Goal: Information Seeking & Learning: Find specific fact

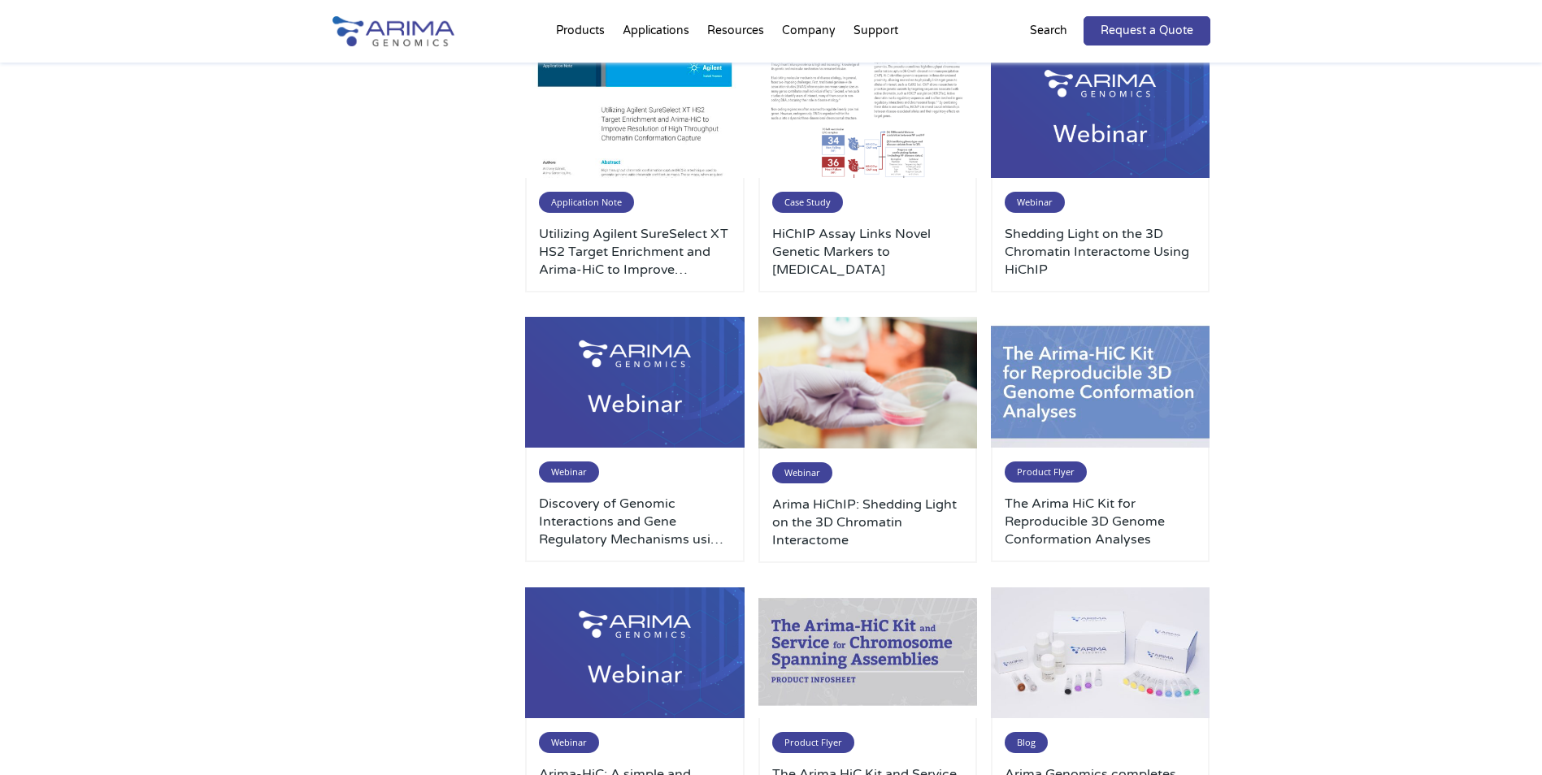
scroll to position [1008, 0]
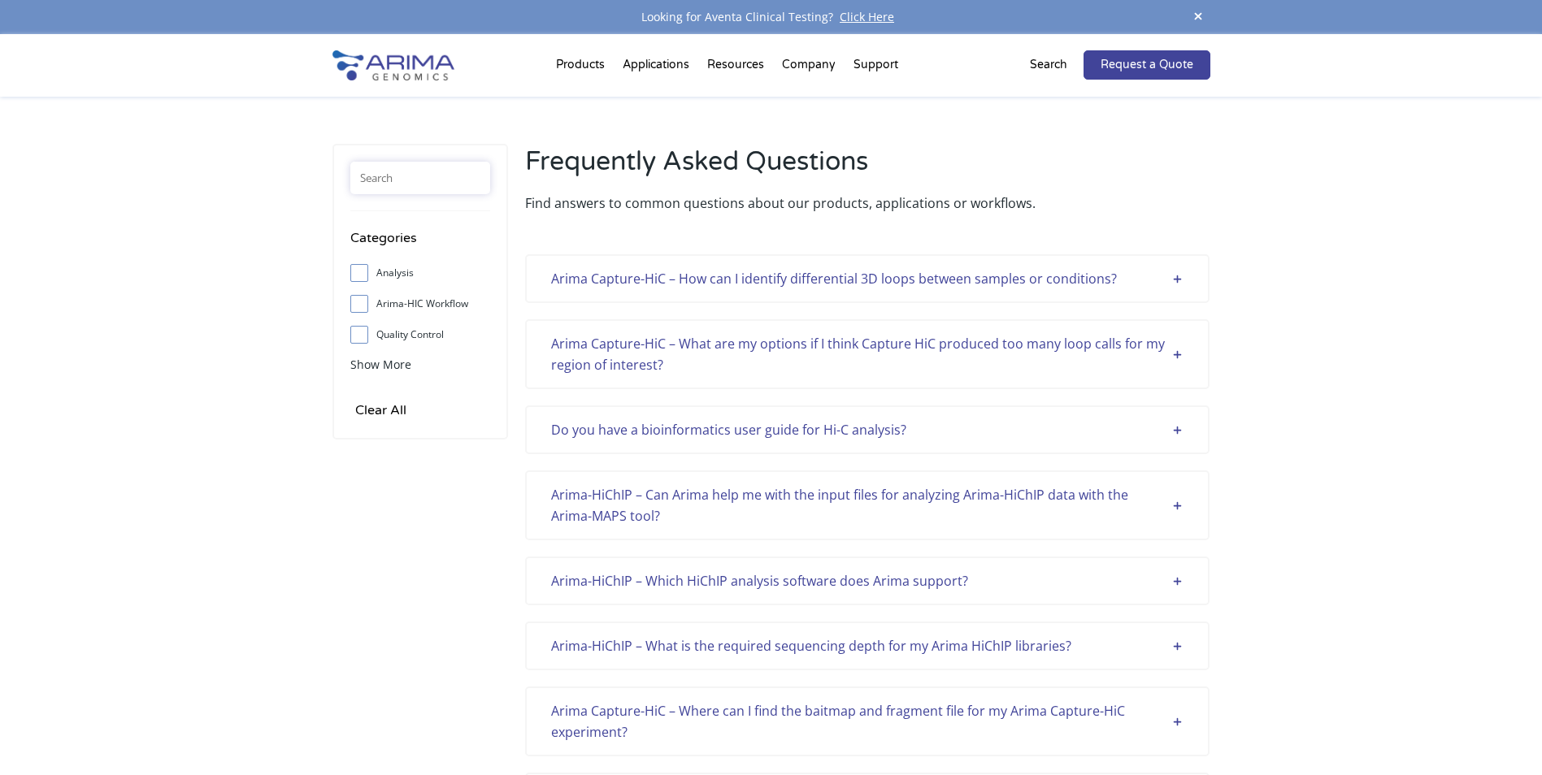
click at [433, 185] on input "text" at bounding box center [420, 178] width 140 height 33
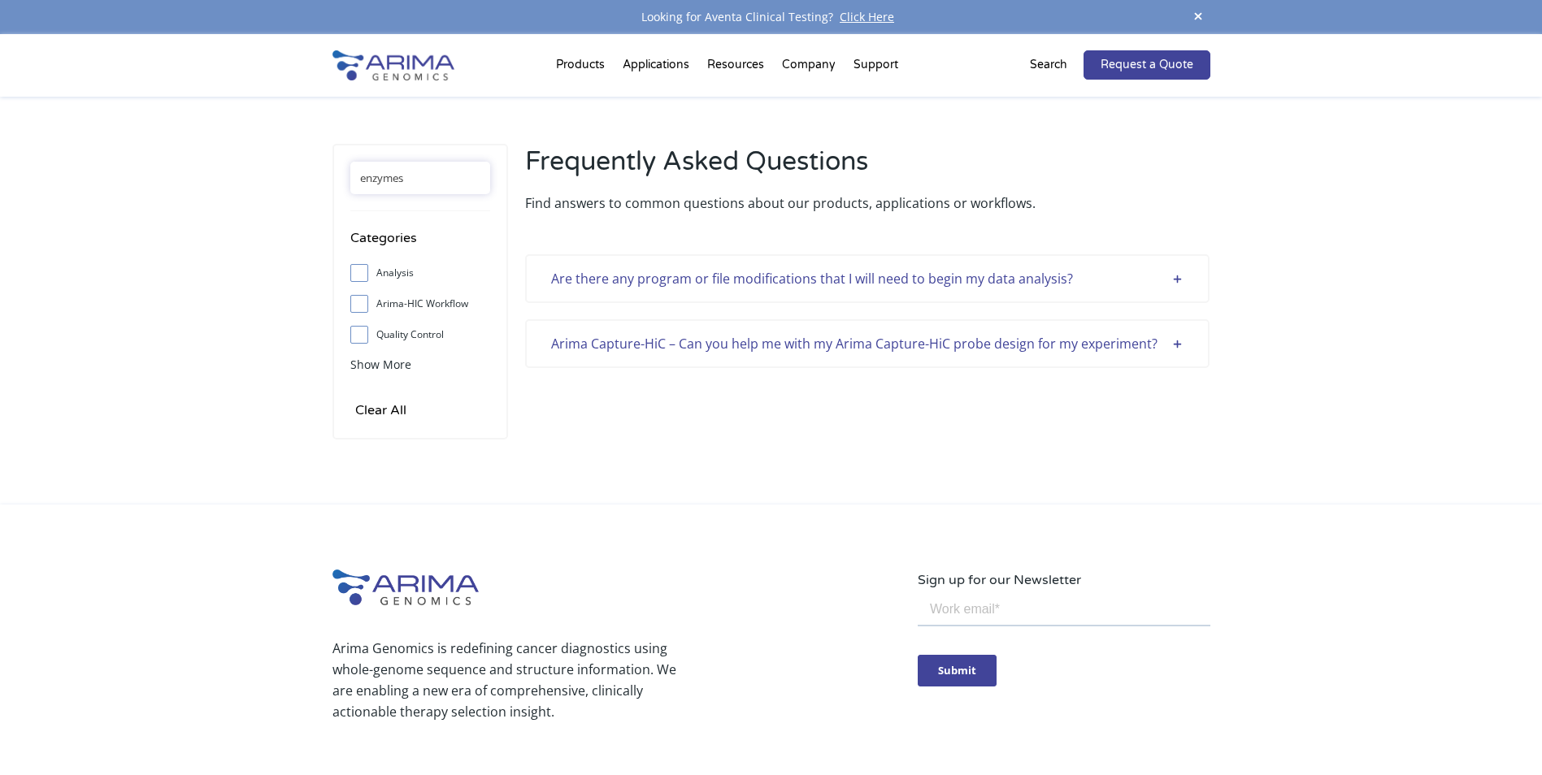
type input "enzymes"
click at [1177, 280] on div "Are there any program or file modifications that I will need to begin my data a…" at bounding box center [867, 278] width 632 height 21
click at [1173, 280] on div "Are there any program or file modifications that I will need to begin my data a…" at bounding box center [867, 278] width 632 height 21
click at [1175, 272] on div "Are there any program or file modifications that I will need to begin my data a…" at bounding box center [867, 278] width 632 height 21
click at [1182, 273] on div "Are there any program or file modifications that I will need to begin my data a…" at bounding box center [867, 278] width 632 height 21
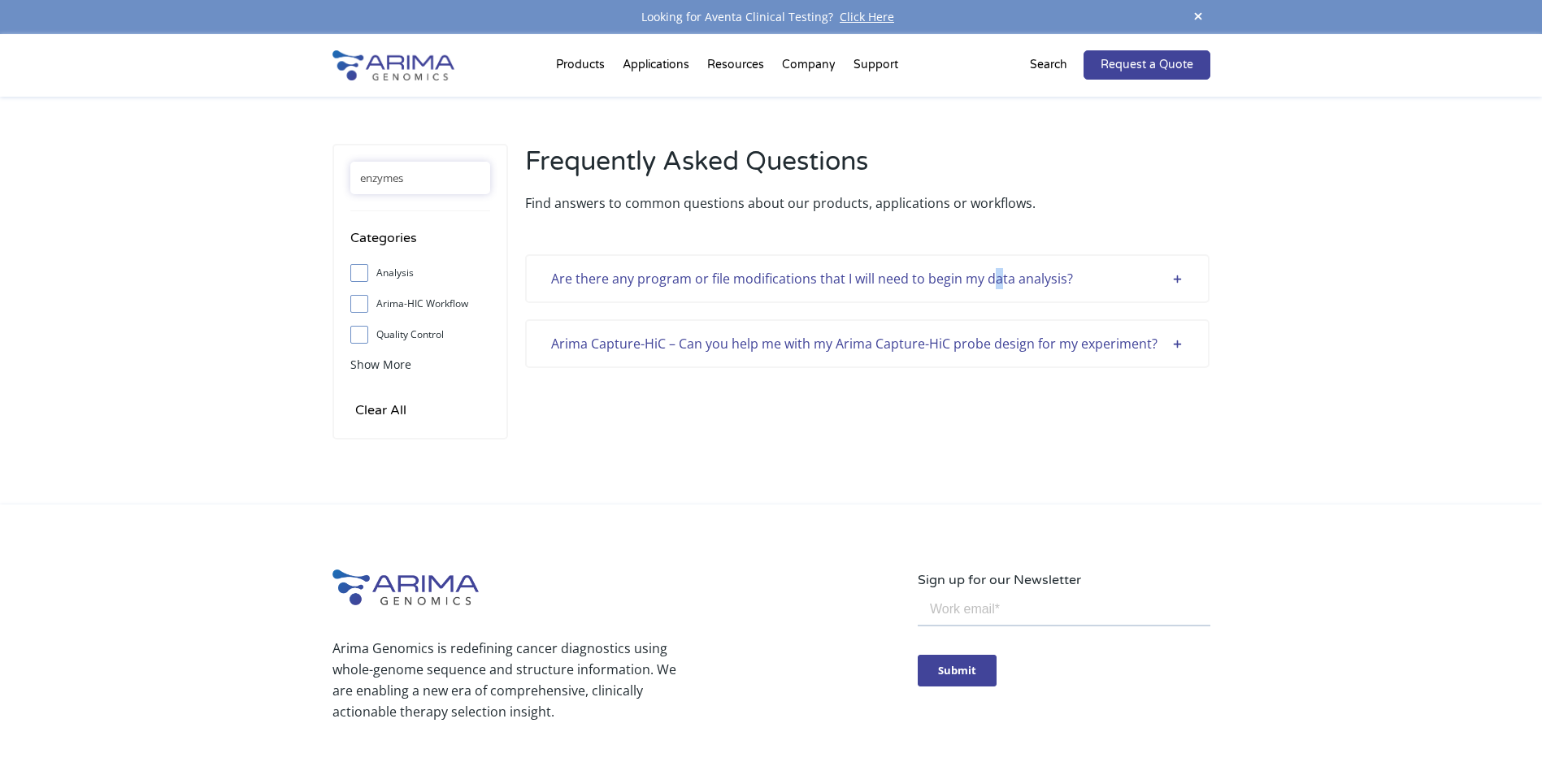
click at [994, 274] on div "Are there any program or file modifications that I will need to begin my data a…" at bounding box center [867, 278] width 632 height 21
drag, startPoint x: 994, startPoint y: 274, endPoint x: 811, endPoint y: 275, distance: 182.9
click at [811, 275] on div "Are there any program or file modifications that I will need to begin my data a…" at bounding box center [867, 278] width 632 height 21
click at [787, 276] on div "Are there any program or file modifications that I will need to begin my data a…" at bounding box center [867, 278] width 632 height 21
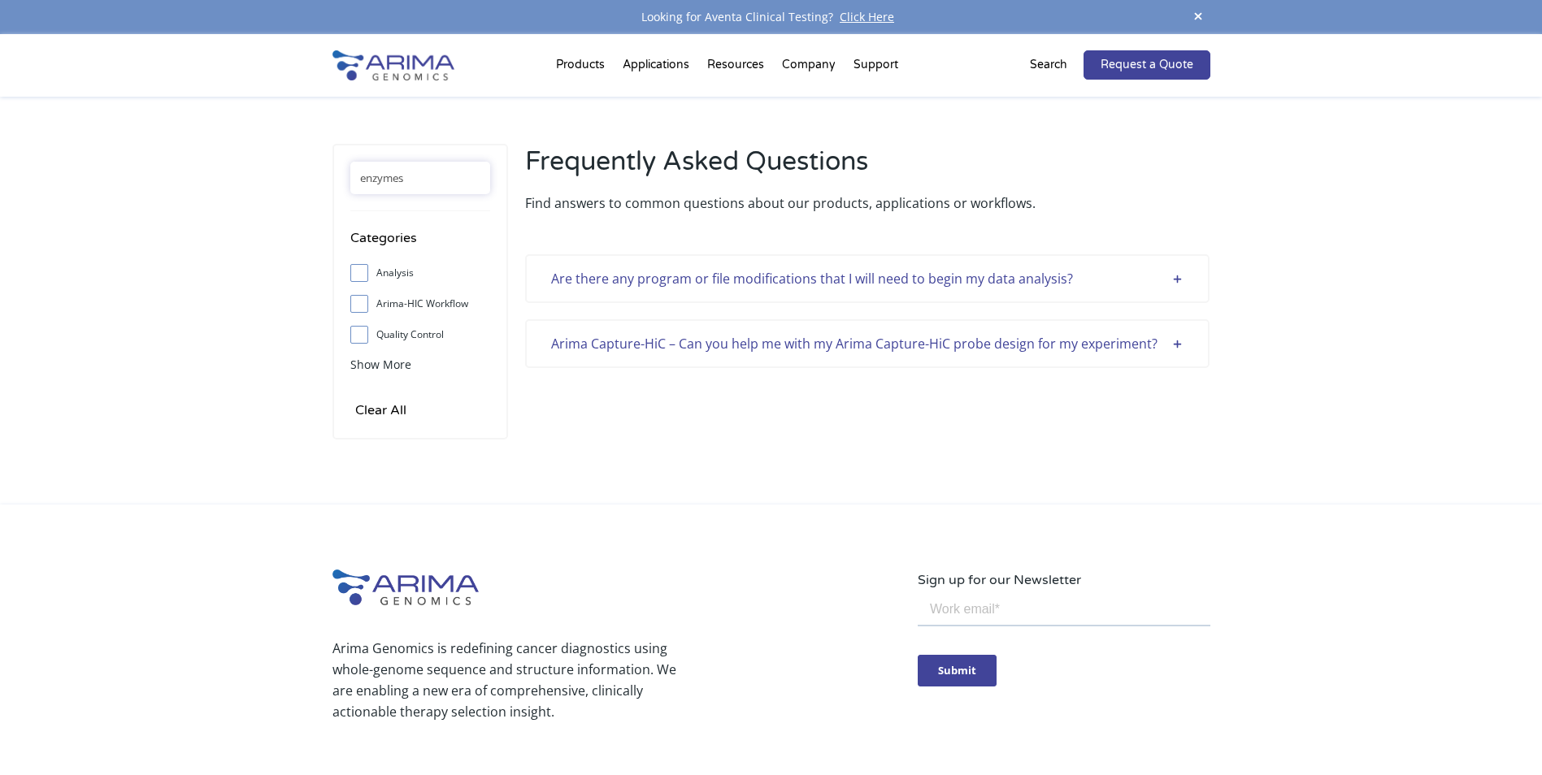
click at [548, 275] on div "Are there any program or file modifications that I will need to begin my data a…" at bounding box center [867, 278] width 684 height 49
click at [574, 291] on div "Are there any program or file modifications that I will need to begin my data a…" at bounding box center [867, 278] width 684 height 49
click at [581, 285] on div "Are there any program or file modifications that I will need to begin my data a…" at bounding box center [867, 278] width 632 height 21
click at [583, 285] on div "Are there any program or file modifications that I will need to begin my data a…" at bounding box center [867, 278] width 632 height 21
drag, startPoint x: 577, startPoint y: 328, endPoint x: 780, endPoint y: 332, distance: 203.2
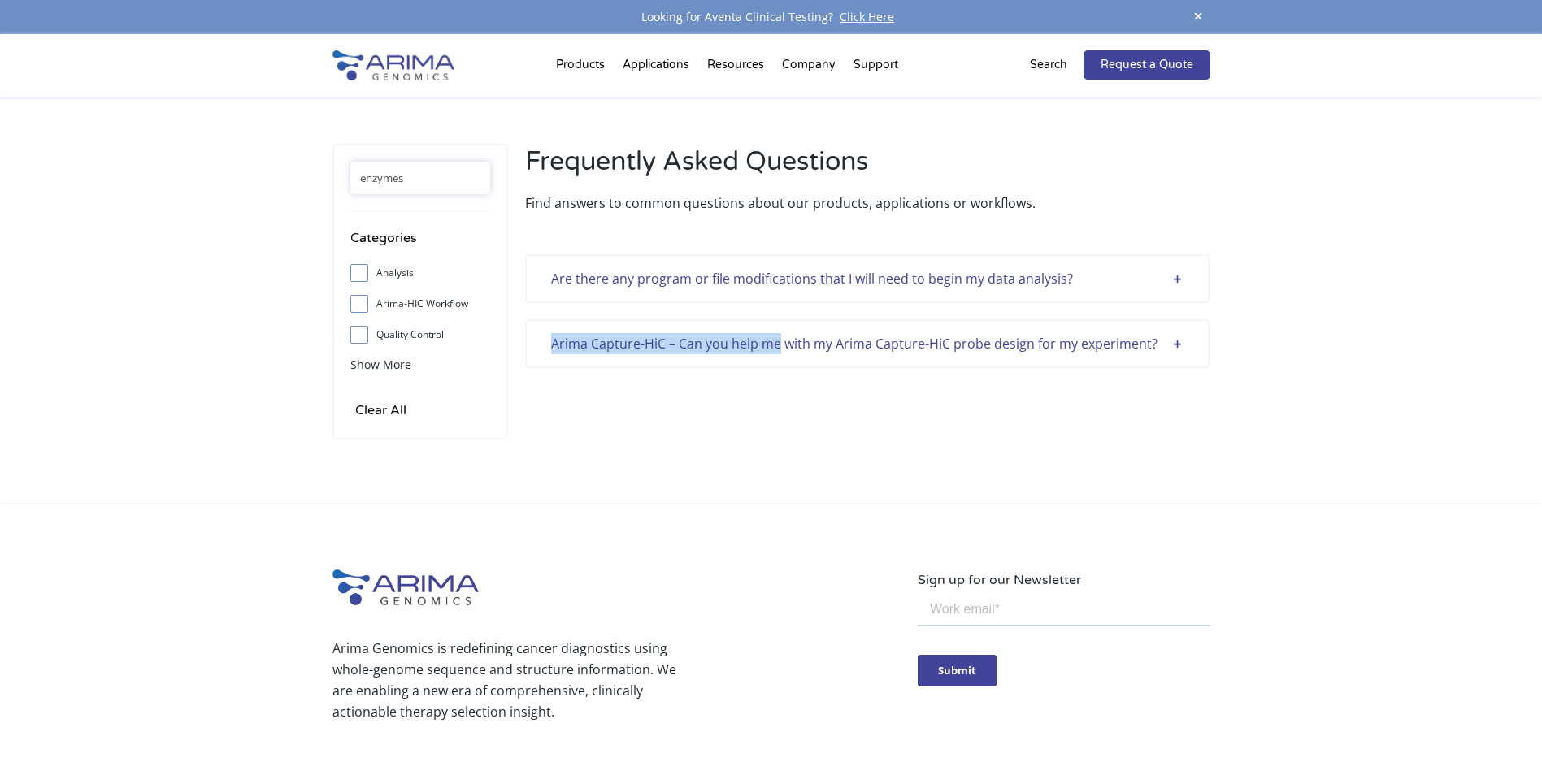
click at [780, 332] on div "Arima Capture-HiC – Can you help me with my Arima Capture-HiC probe design for …" at bounding box center [867, 343] width 684 height 49
drag, startPoint x: 1074, startPoint y: 376, endPoint x: 1064, endPoint y: 372, distance: 10.6
click at [1071, 376] on div "Are there any program or file modifications that I will need to begin my data a…" at bounding box center [867, 319] width 684 height 211
click at [1176, 343] on div "Arima Capture-HiC – Can you help me with my Arima Capture-HiC probe design for …" at bounding box center [867, 343] width 632 height 21
click at [1178, 343] on div "Arima Capture-HiC – Can you help me with my Arima Capture-HiC probe design for …" at bounding box center [867, 343] width 632 height 21
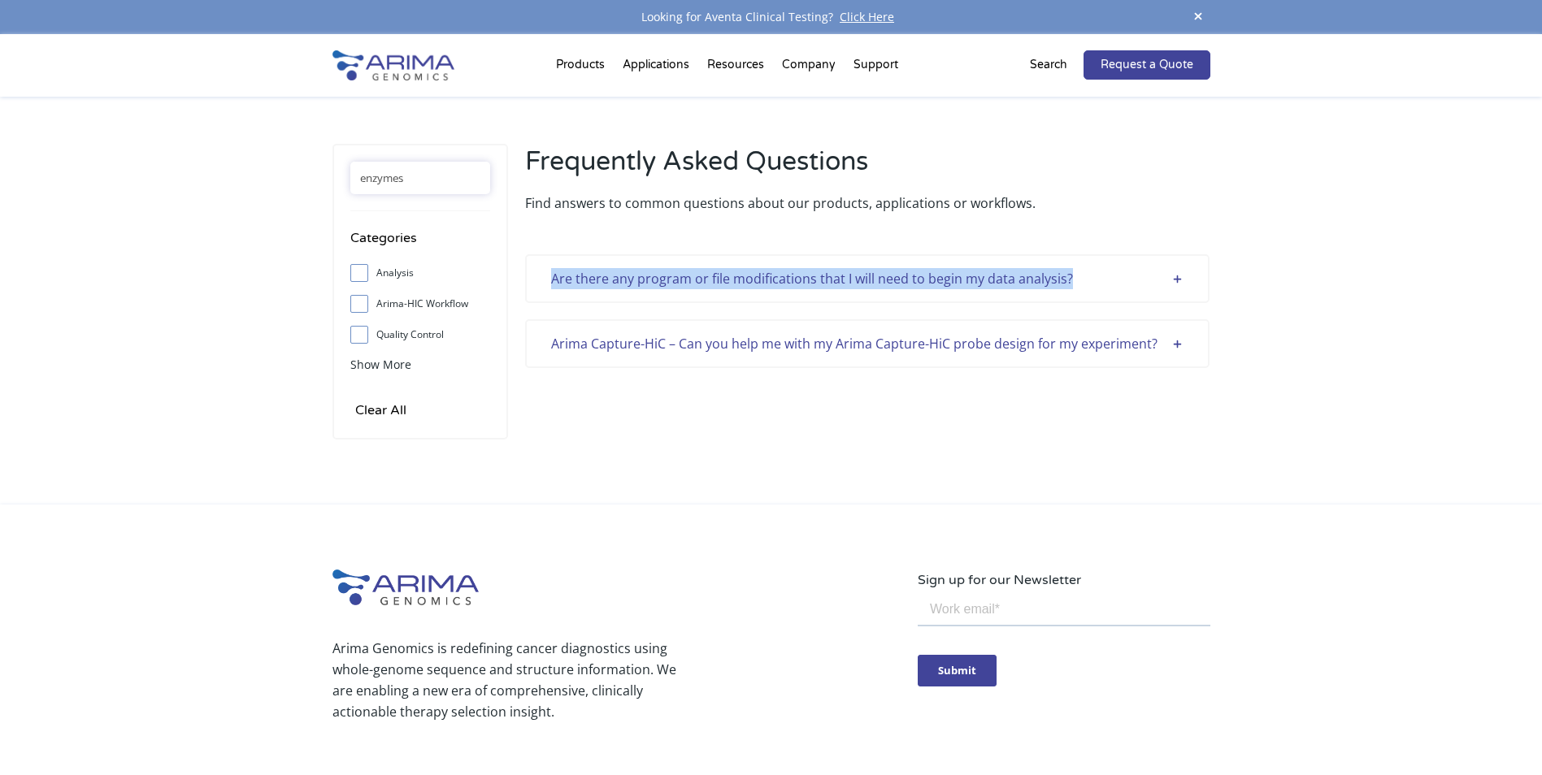
drag, startPoint x: 1091, startPoint y: 277, endPoint x: 1070, endPoint y: 291, distance: 25.3
copy div "Are there any program or file modifications that I will need to begin my data a…"
drag, startPoint x: 447, startPoint y: 185, endPoint x: 115, endPoint y: 183, distance: 331.7
click at [113, 182] on div "enzymes Categories Analysis Arima-HIC Workflow Quality Control Sample Support S…" at bounding box center [771, 301] width 1542 height 408
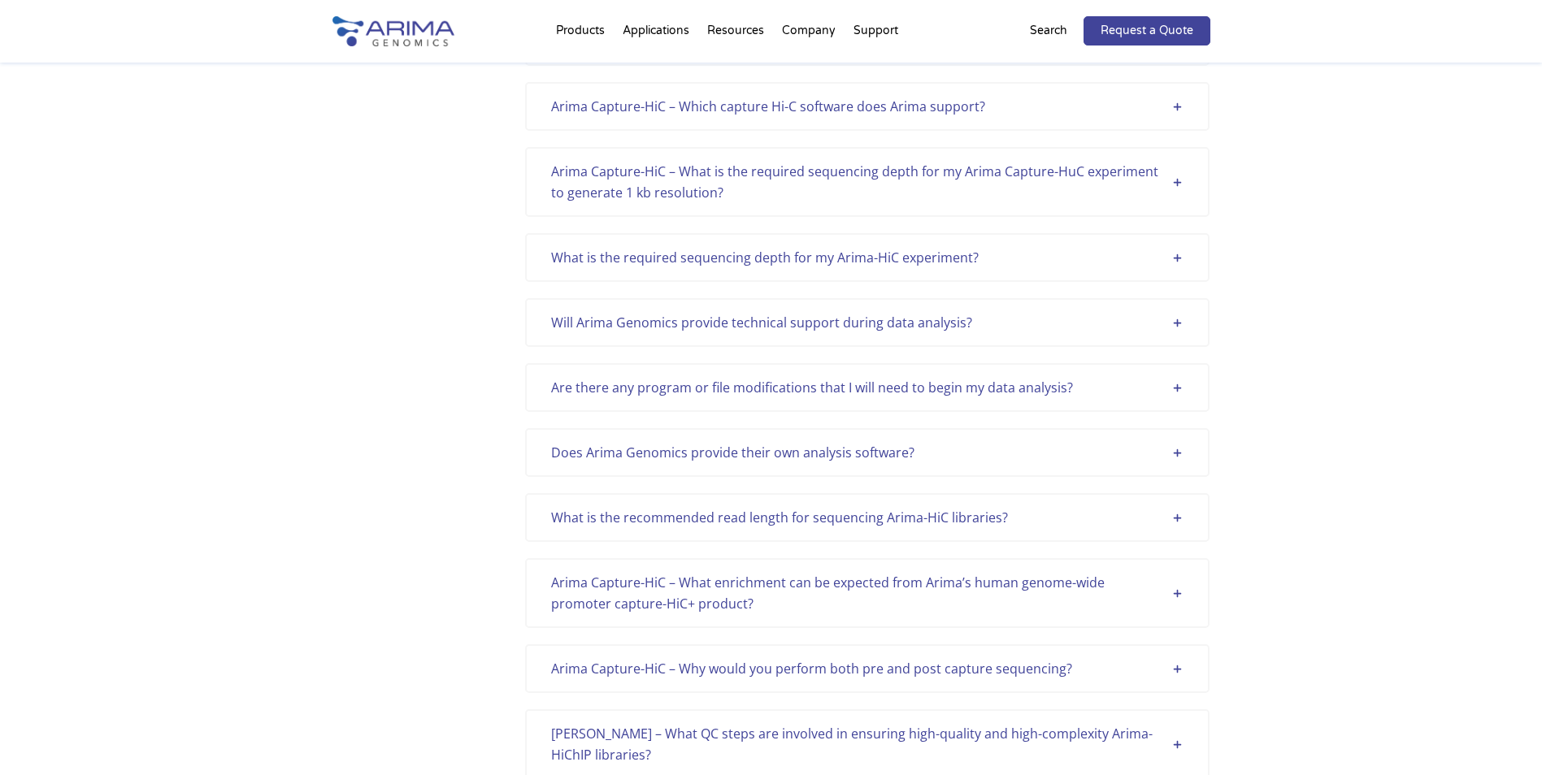
click at [1183, 391] on div "Are there any program or file modifications that I will need to begin my data a…" at bounding box center [867, 387] width 632 height 21
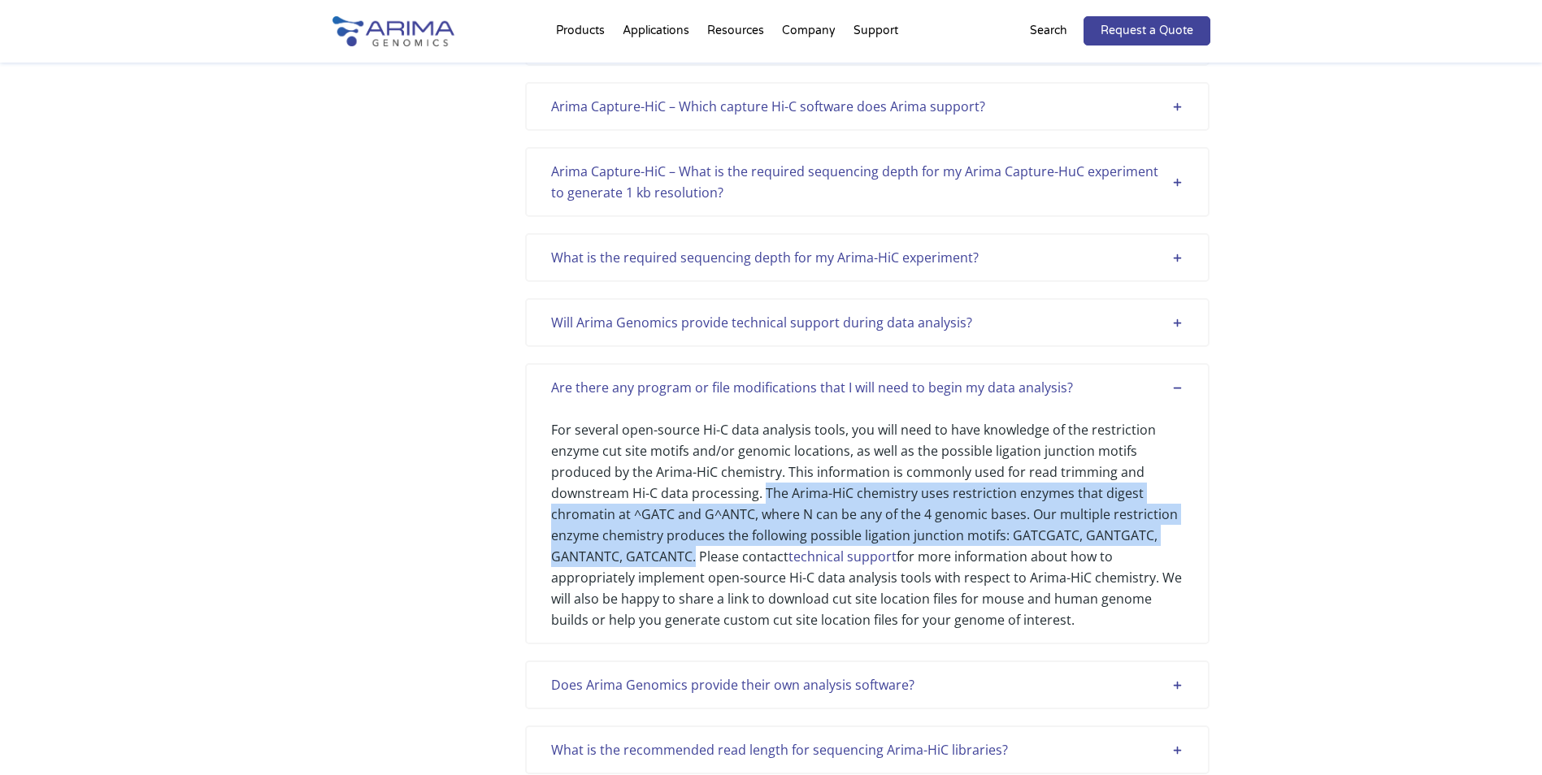
drag, startPoint x: 763, startPoint y: 495, endPoint x: 696, endPoint y: 559, distance: 93.1
click at [696, 559] on div "For several open-source Hi-C data analysis tools, you will need to have knowled…" at bounding box center [867, 514] width 632 height 232
copy div "The Arima-HiC chemistry uses restriction enzymes that digest chromatin at ^GATC…"
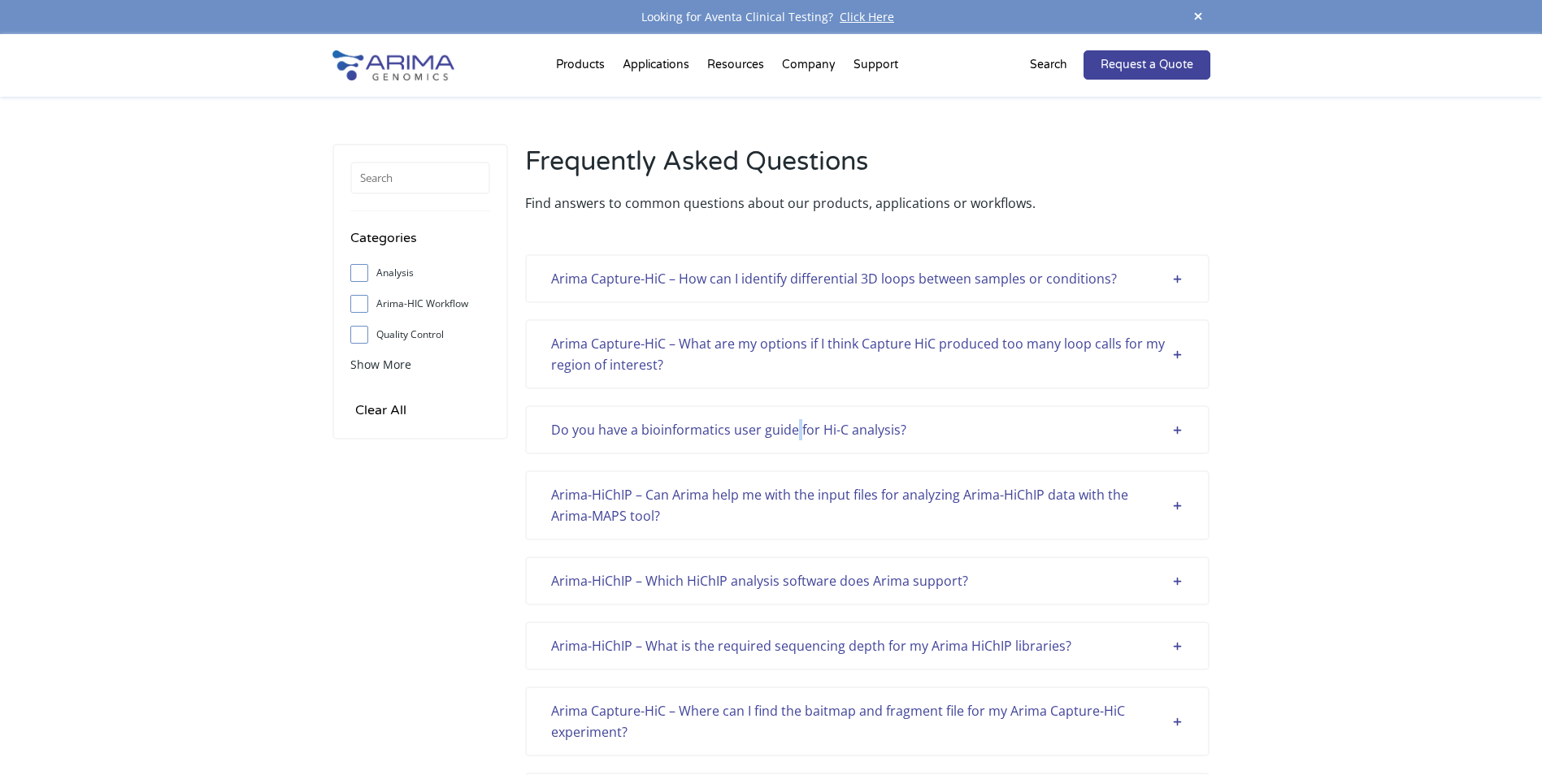
click at [792, 424] on div "Do you have a bioinformatics user guide for Hi-C analysis?" at bounding box center [867, 429] width 632 height 21
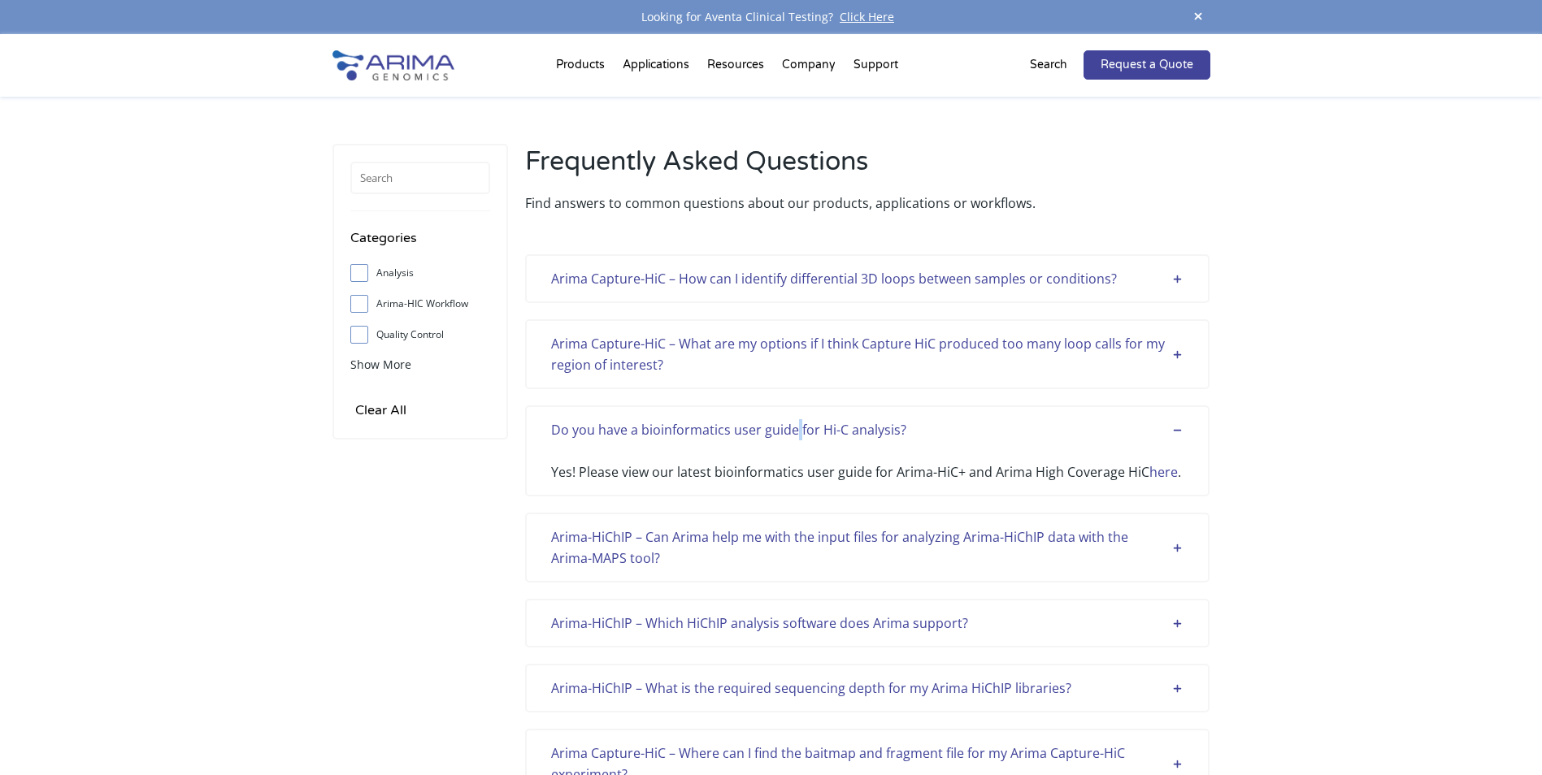
click at [1166, 471] on link "here" at bounding box center [1163, 472] width 28 height 18
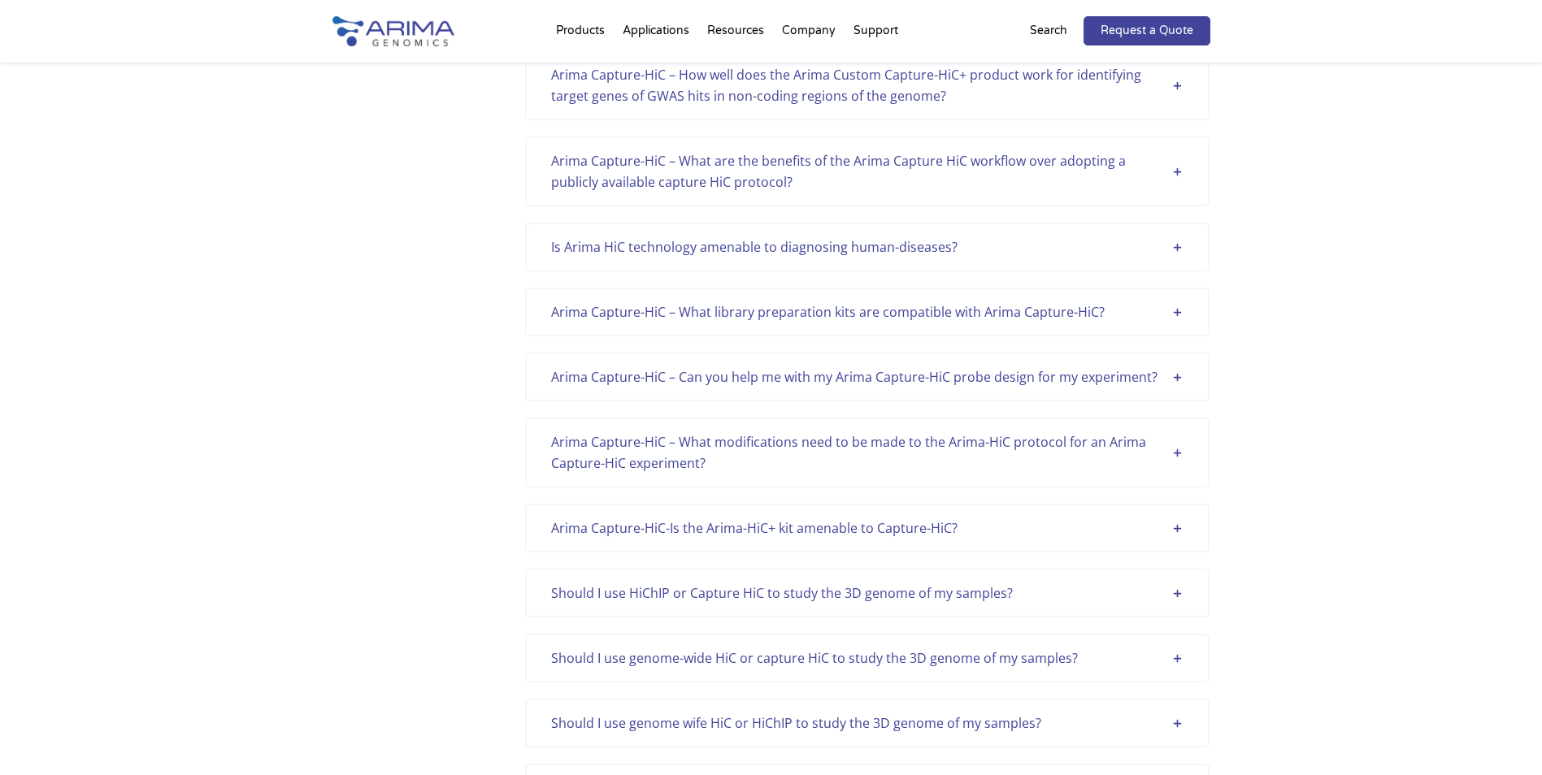
scroll to position [744, 0]
